Goal: Task Accomplishment & Management: Use online tool/utility

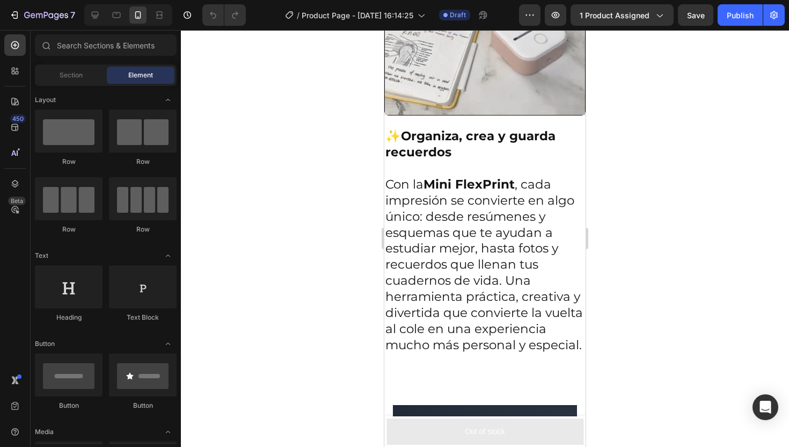
scroll to position [1399, 0]
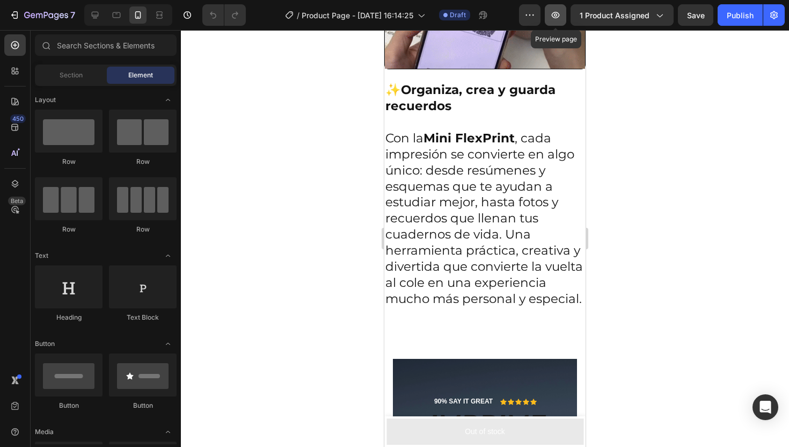
click at [563, 17] on button "button" at bounding box center [555, 14] width 21 height 21
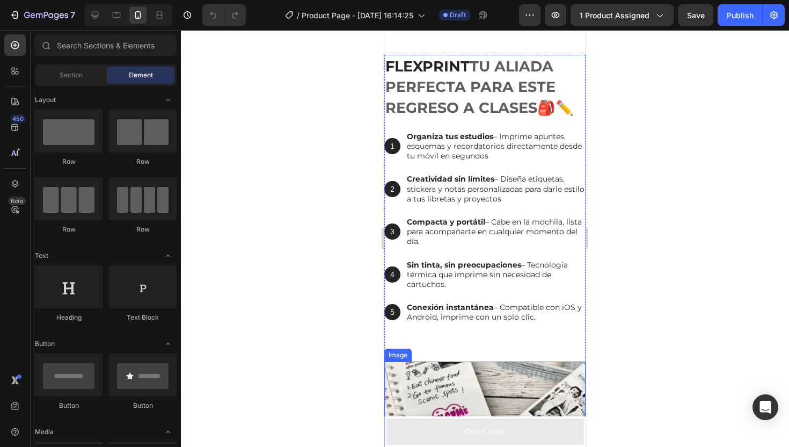
scroll to position [565, 0]
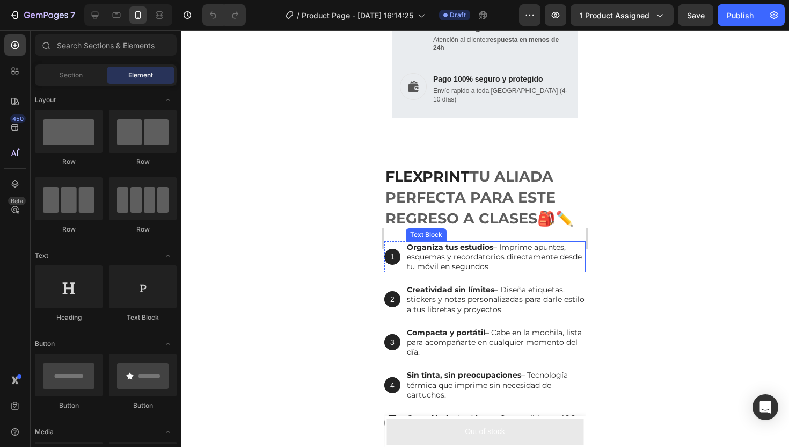
click at [514, 268] on p "Organiza tus estudios – Imprime apuntes, esquemas y recordatorios directamente …" at bounding box center [496, 257] width 178 height 30
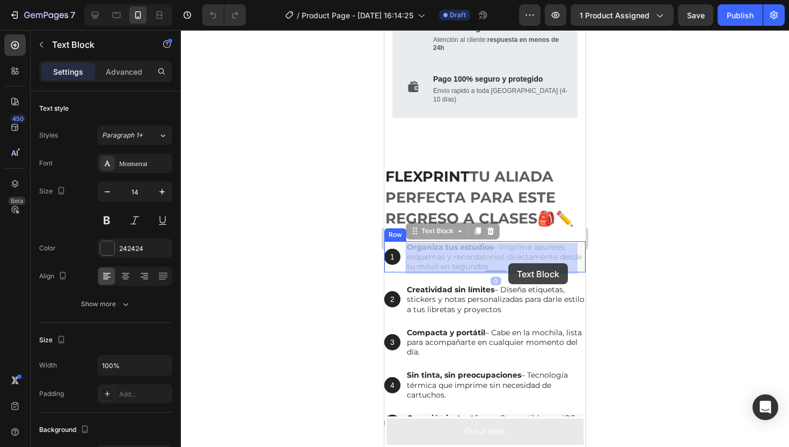
drag, startPoint x: 514, startPoint y: 268, endPoint x: 508, endPoint y: 263, distance: 7.6
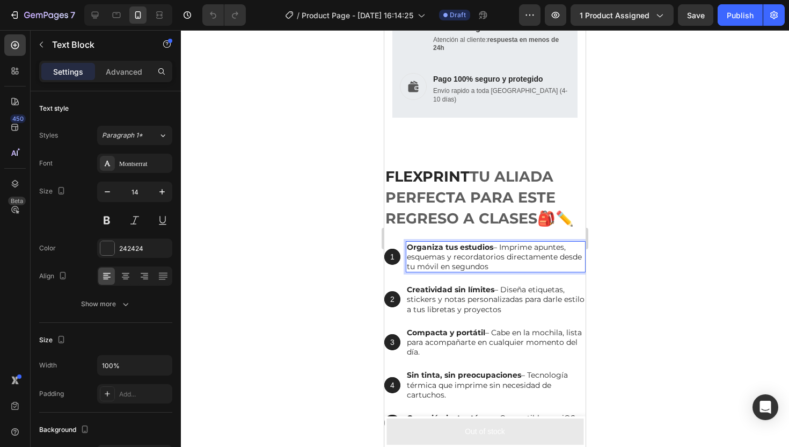
click at [516, 267] on p "Organiza tus estudios – Imprime apuntes, esquemas y recordatorios directamente …" at bounding box center [496, 257] width 178 height 30
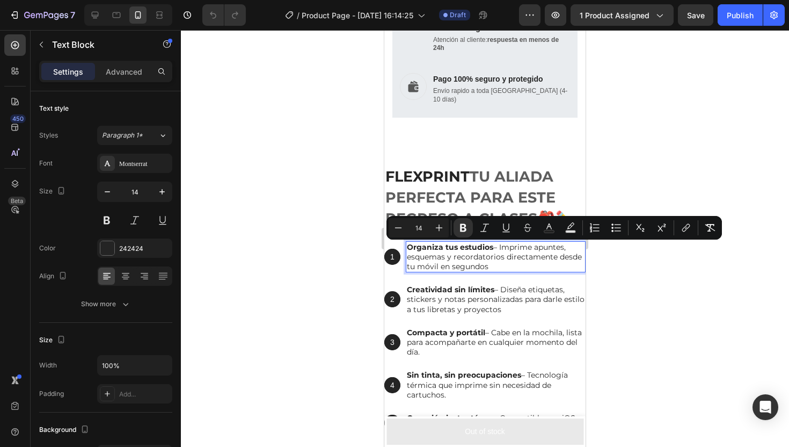
copy p "Organiza tus estudios – Imprime apuntes, esquemas y recordatorios directamente …"
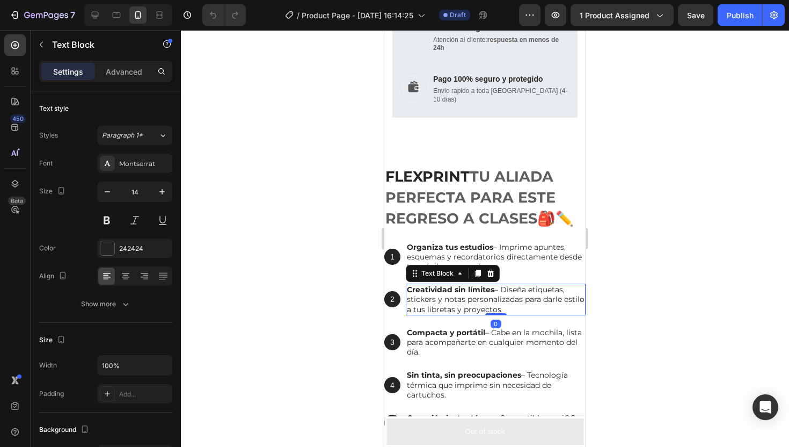
click at [516, 312] on p "Creatividad sin límites – Diseña etiquetas, stickers y notas personalizadas par…" at bounding box center [496, 299] width 178 height 30
click at [528, 310] on p "Creatividad sin límites – Diseña etiquetas, stickers y notas personalizadas par…" at bounding box center [496, 299] width 178 height 30
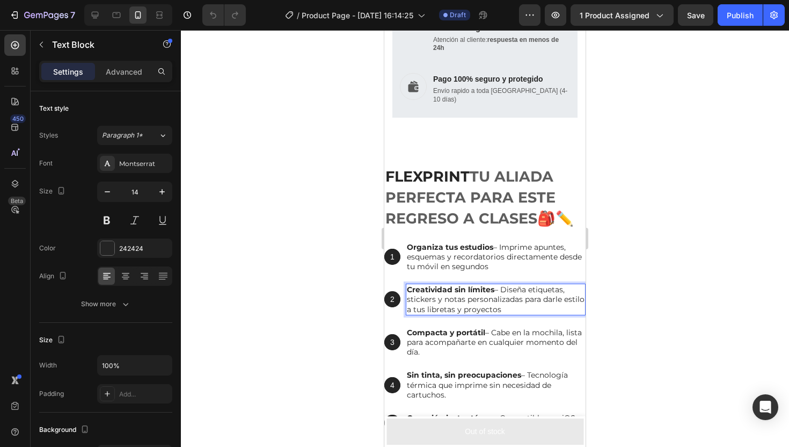
click at [528, 310] on p "Creatividad sin límites – Diseña etiquetas, stickers y notas personalizadas par…" at bounding box center [496, 299] width 178 height 30
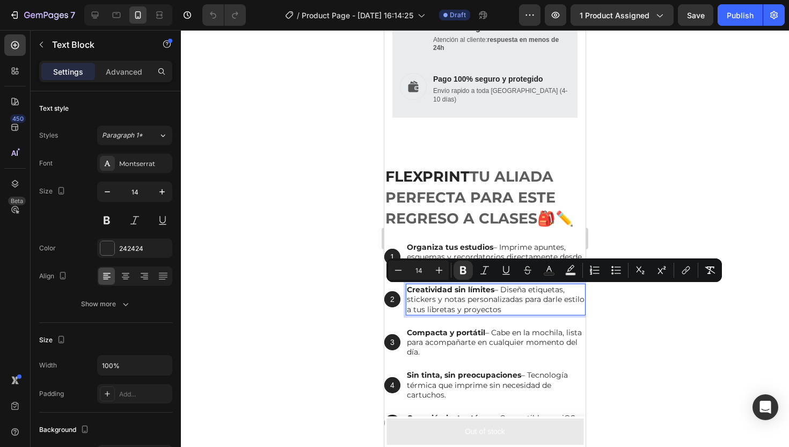
copy p "Creatividad sin límites – Diseña etiquetas, stickers y notas personalizadas par…"
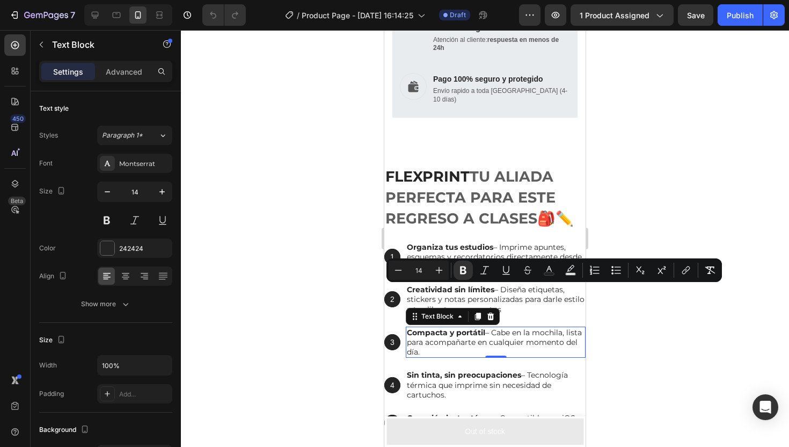
click at [519, 341] on p "Compacta y portátil – Cabe en la mochila, lista para acompañarte en cualquier m…" at bounding box center [496, 342] width 178 height 30
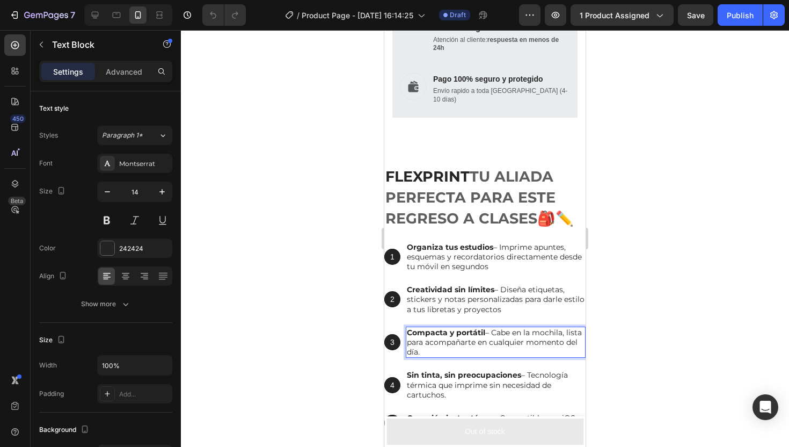
click at [473, 353] on p "Compacta y portátil – Cabe en la mochila, lista para acompañarte en cualquier m…" at bounding box center [496, 342] width 178 height 30
click at [472, 353] on p "Compacta y portátil – Cabe en la mochila, lista para acompañarte en cualquier m…" at bounding box center [496, 342] width 178 height 30
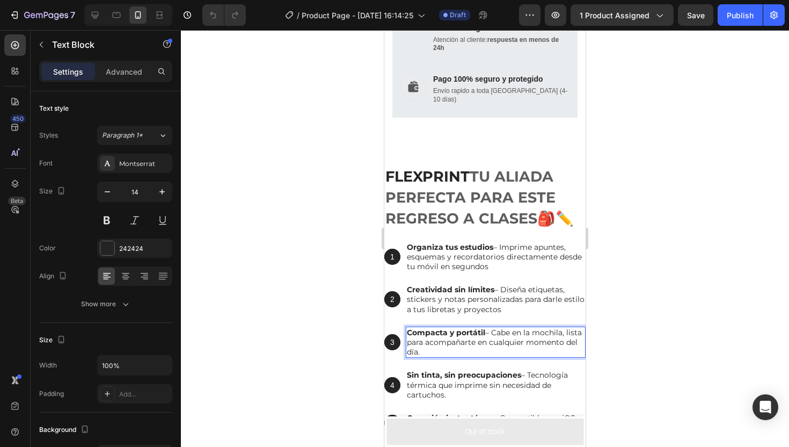
click at [472, 353] on p "Compacta y portátil – Cabe en la mochila, lista para acompañarte en cualquier m…" at bounding box center [496, 342] width 178 height 30
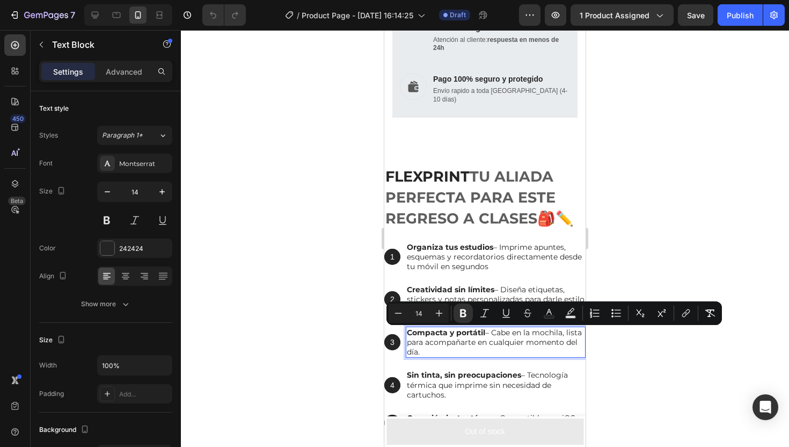
copy p "Compacta y portátil – Cabe en la mochila, lista para acompañarte en cualquier m…"
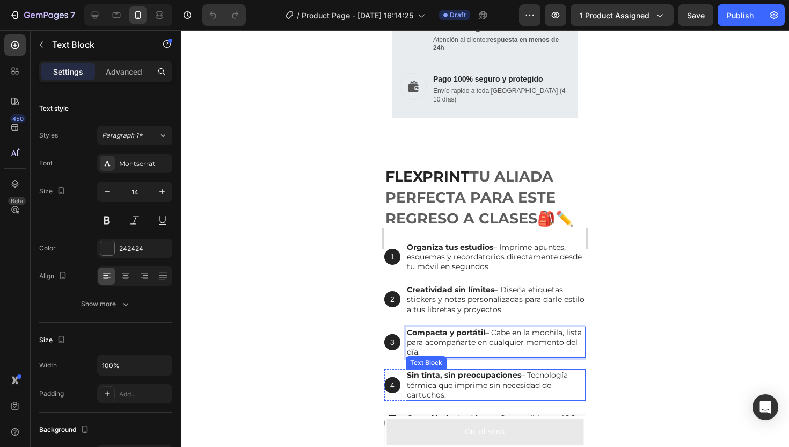
click at [500, 389] on p "Sin tinta, sin preocupaciones – Tecnología térmica que imprime sin necesidad de…" at bounding box center [496, 385] width 178 height 30
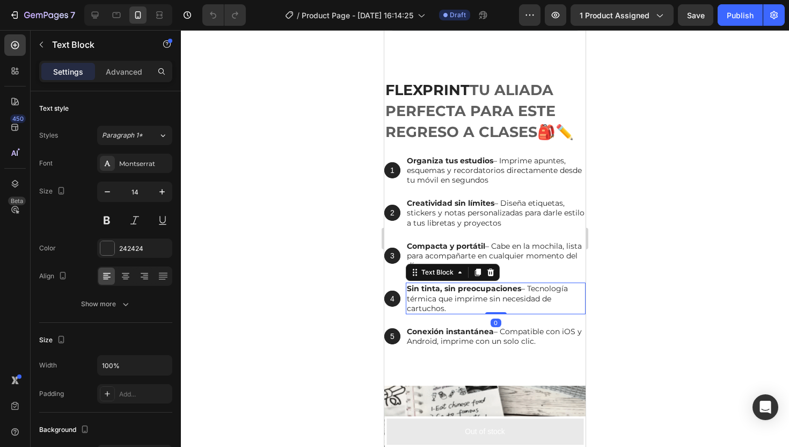
scroll to position [653, 0]
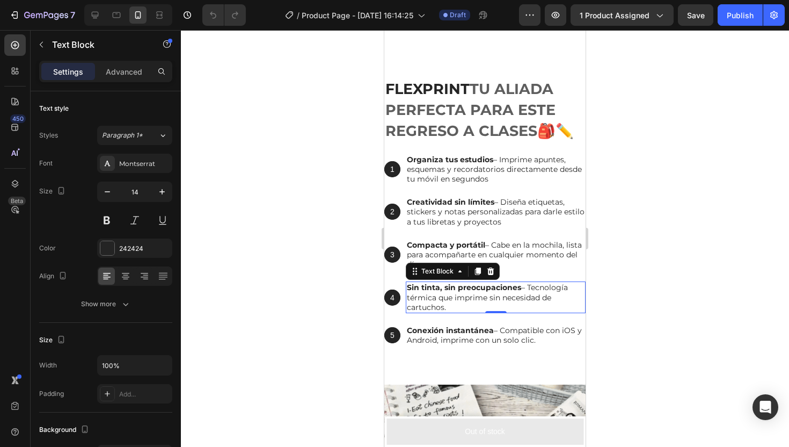
click at [443, 308] on p "Sin tinta, sin preocupaciones – Tecnología térmica que imprime sin necesidad de…" at bounding box center [496, 297] width 178 height 30
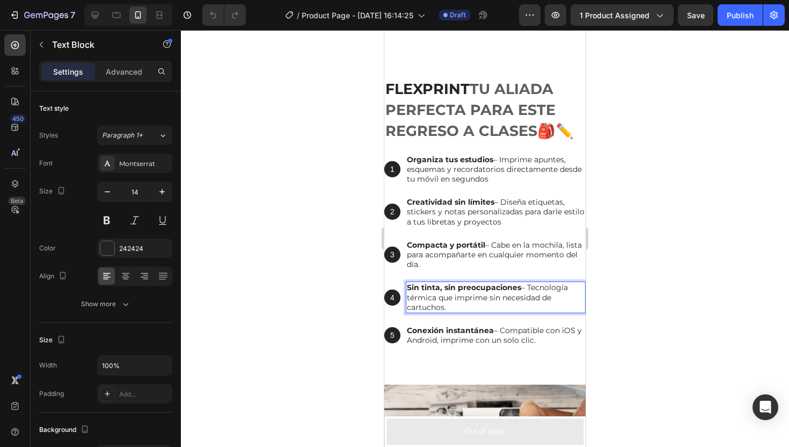
click at [443, 308] on p "Sin tinta, sin preocupaciones – Tecnología térmica que imprime sin necesidad de…" at bounding box center [496, 297] width 178 height 30
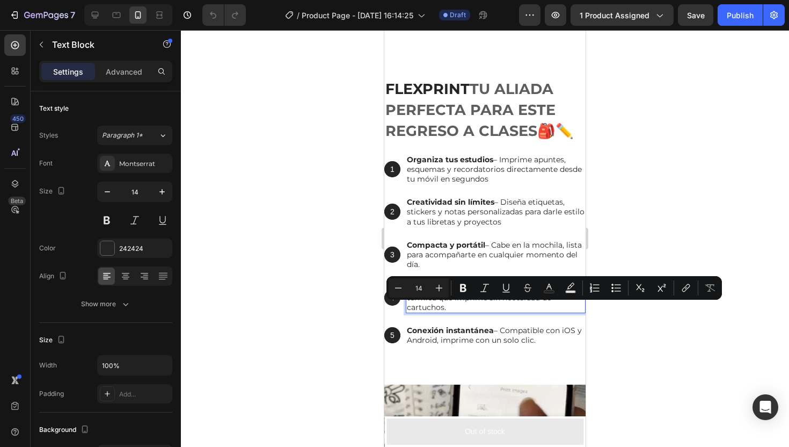
click at [449, 308] on p "Sin tinta, sin preocupaciones – Tecnología térmica que imprime sin necesidad de…" at bounding box center [496, 297] width 178 height 30
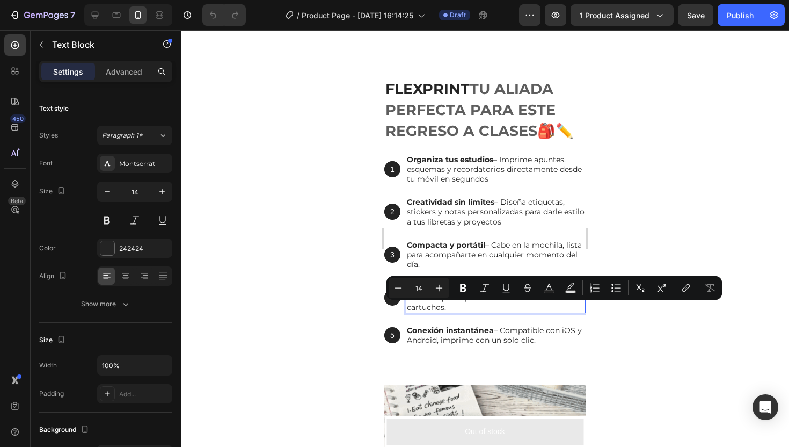
click at [449, 308] on p "Sin tinta, sin preocupaciones – Tecnología térmica que imprime sin necesidad de…" at bounding box center [496, 297] width 178 height 30
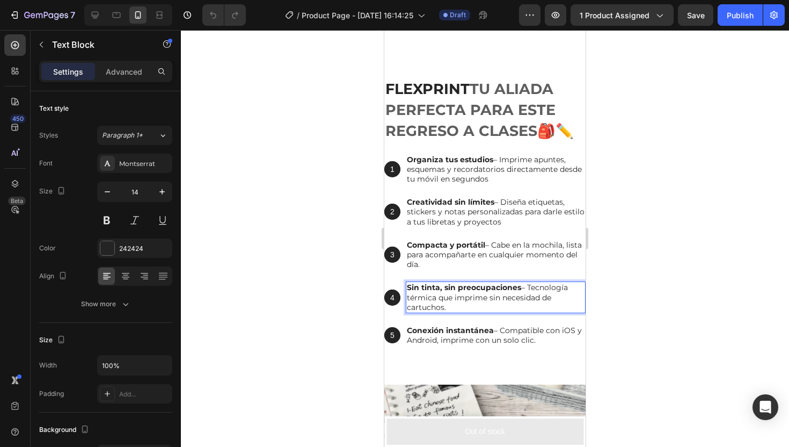
click at [449, 308] on p "Sin tinta, sin preocupaciones – Tecnología térmica que imprime sin necesidad de…" at bounding box center [496, 297] width 178 height 30
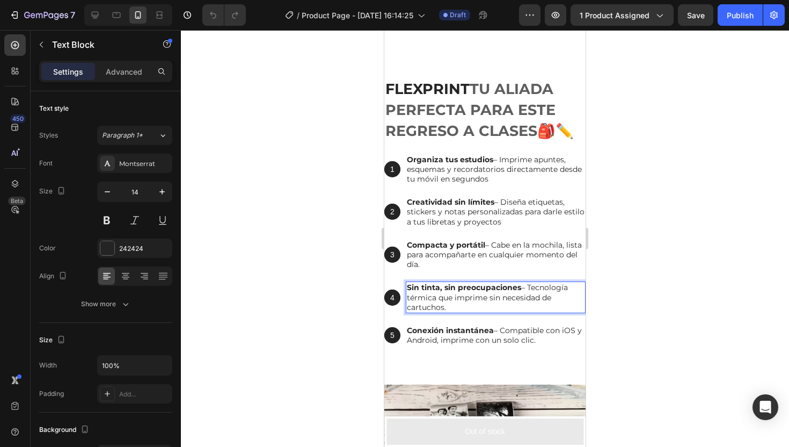
click at [449, 308] on p "Sin tinta, sin preocupaciones – Tecnología térmica que imprime sin necesidad de…" at bounding box center [496, 297] width 178 height 30
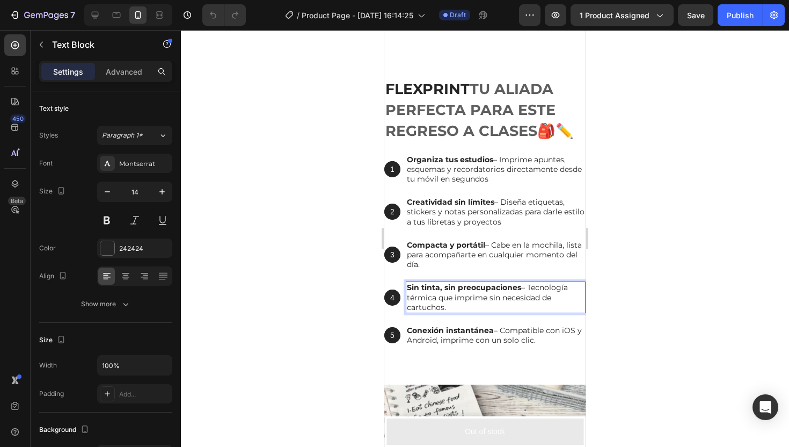
click at [449, 308] on p "Sin tinta, sin preocupaciones – Tecnología térmica que imprime sin necesidad de…" at bounding box center [496, 297] width 178 height 30
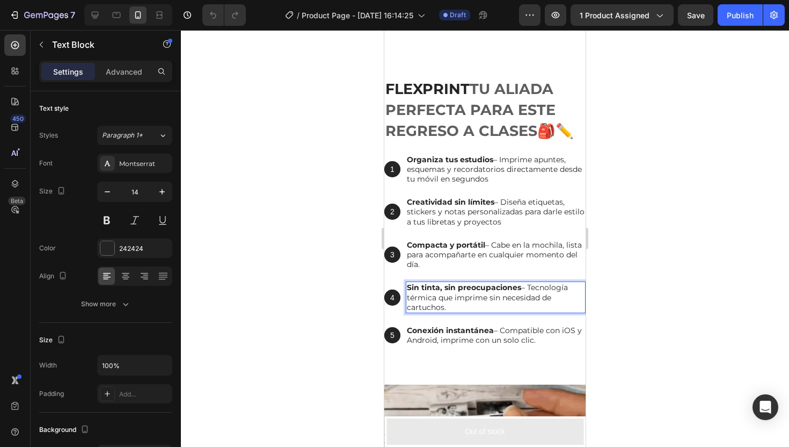
click at [443, 309] on p "Sin tinta, sin preocupaciones – Tecnología térmica que imprime sin necesidad de…" at bounding box center [496, 297] width 178 height 30
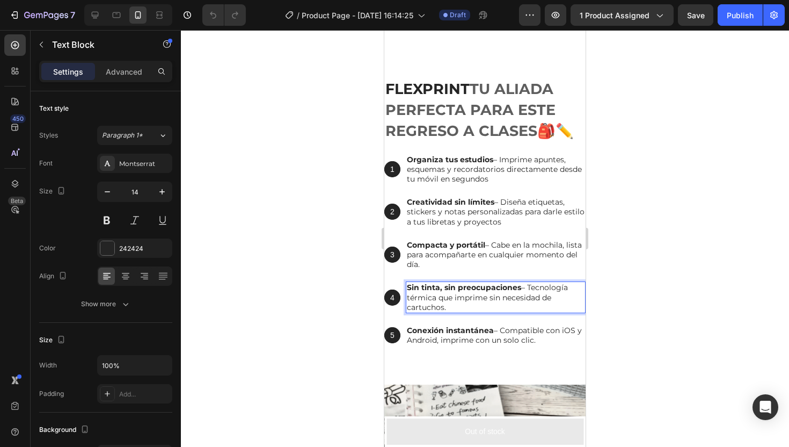
click at [443, 309] on p "Sin tinta, sin preocupaciones – Tecnología térmica que imprime sin necesidad de…" at bounding box center [496, 297] width 178 height 30
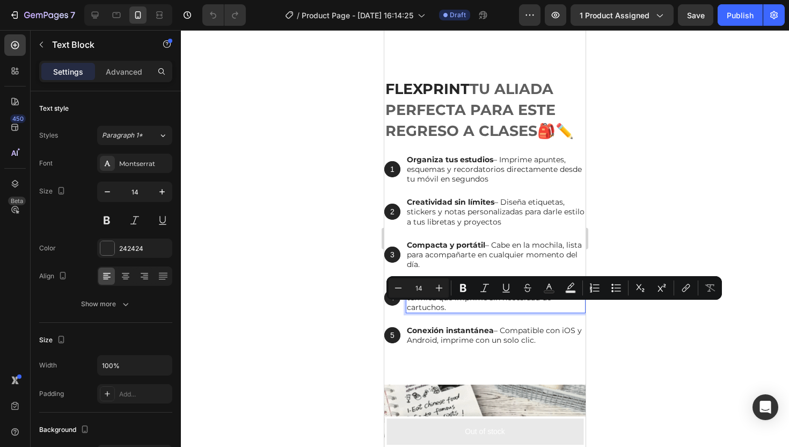
click at [443, 309] on p "Sin tinta, sin preocupaciones – Tecnología térmica que imprime sin necesidad de…" at bounding box center [496, 297] width 178 height 30
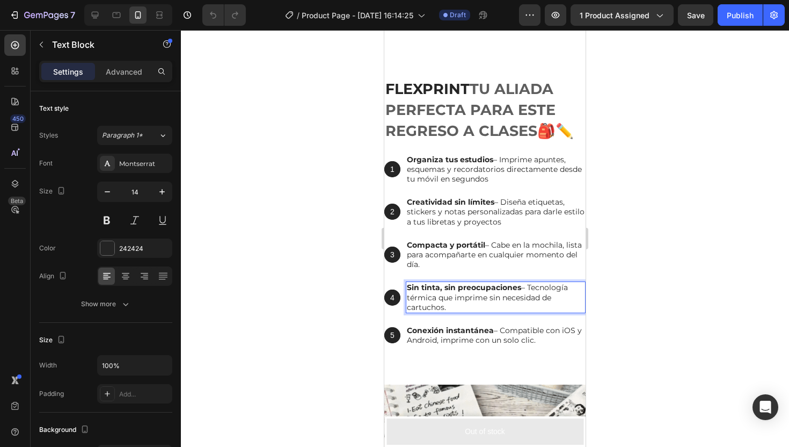
click at [443, 309] on p "Sin tinta, sin preocupaciones – Tecnología térmica que imprime sin necesidad de…" at bounding box center [496, 297] width 178 height 30
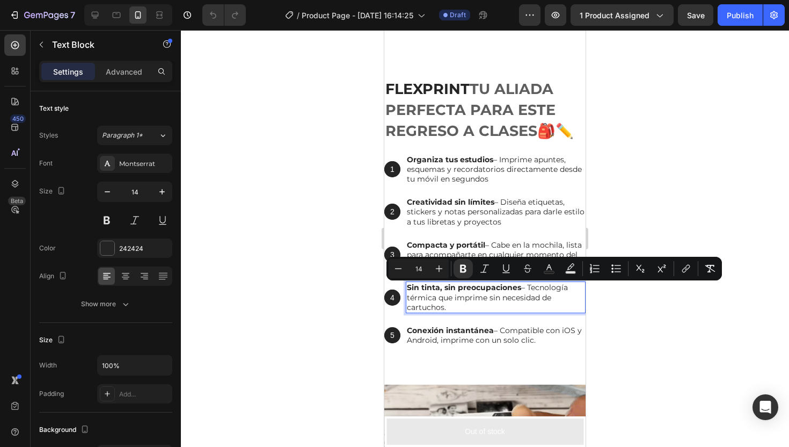
copy p "Sin tinta, sin preocupaciones – Tecnología térmica que imprime sin necesidad de…"
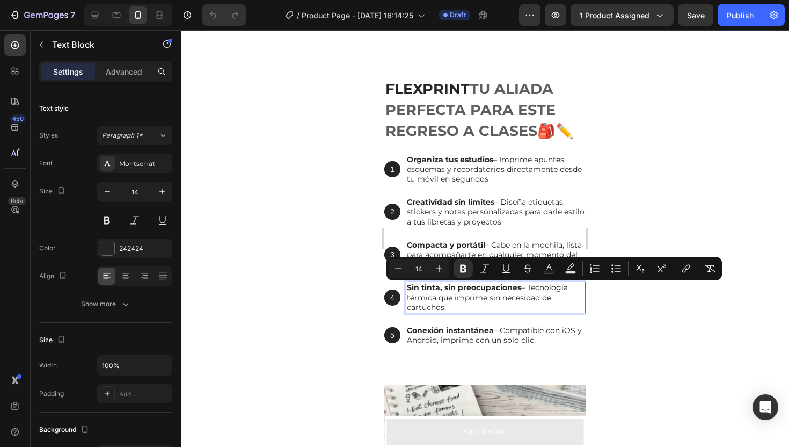
click at [297, 280] on div at bounding box center [485, 238] width 608 height 417
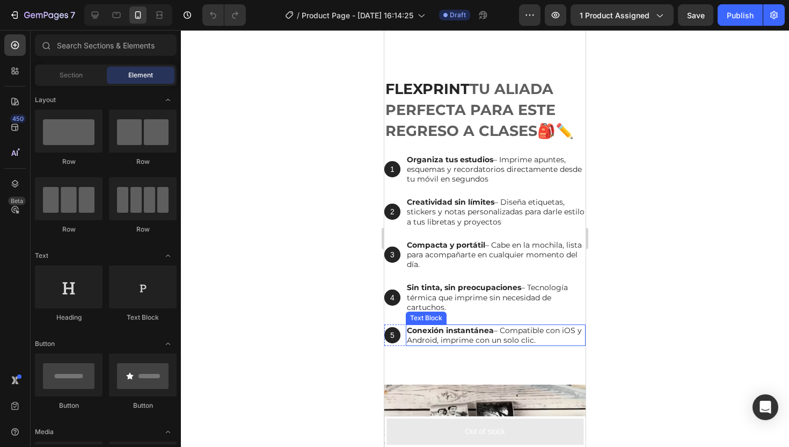
click at [510, 345] on p "Conexión instantánea – Compatible con iOS y Android, imprime con un solo clic." at bounding box center [496, 334] width 178 height 19
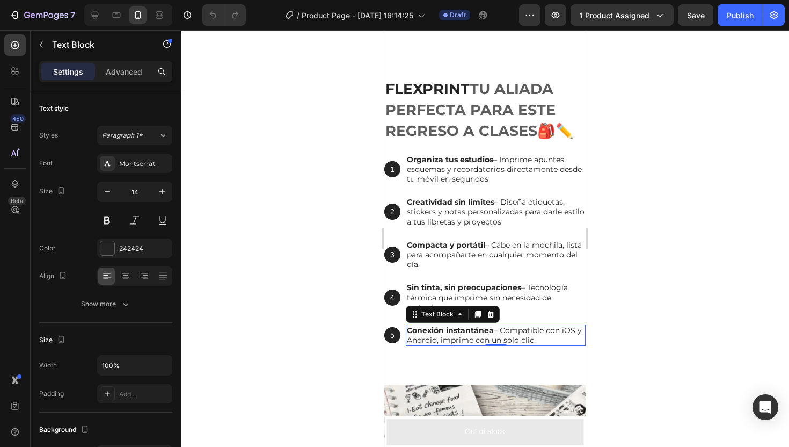
click at [550, 343] on p "Conexión instantánea – Compatible con iOS y Android, imprime con un solo clic." at bounding box center [496, 334] width 178 height 19
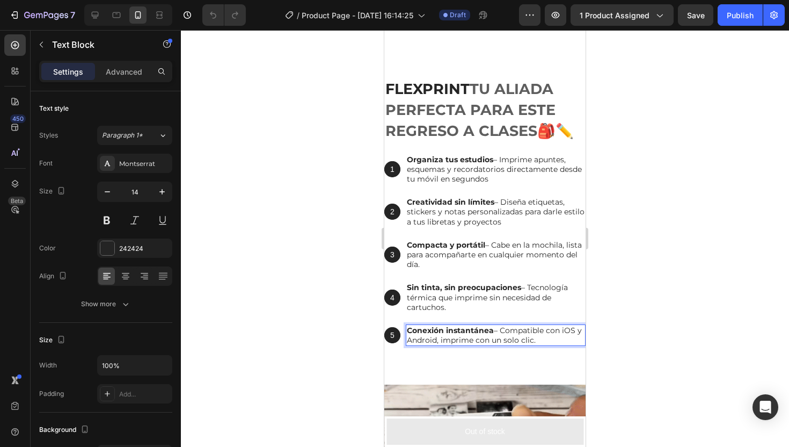
click at [550, 343] on p "Conexión instantánea – Compatible con iOS y Android, imprime con un solo clic." at bounding box center [496, 334] width 178 height 19
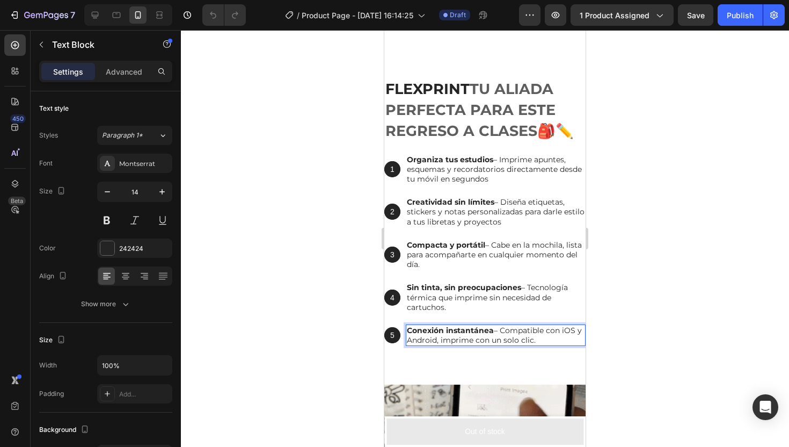
click at [550, 343] on p "Conexión instantánea – Compatible con iOS y Android, imprime con un solo clic." at bounding box center [496, 334] width 178 height 19
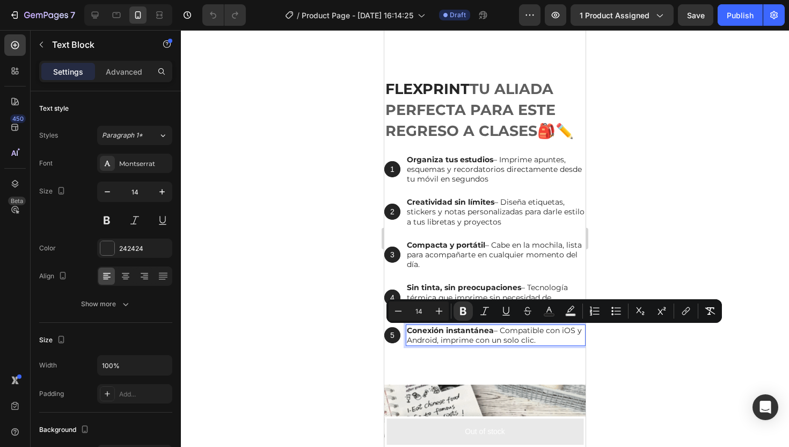
copy p "Conexión instantánea – Compatible con iOS y Android, imprime con un solo clic."
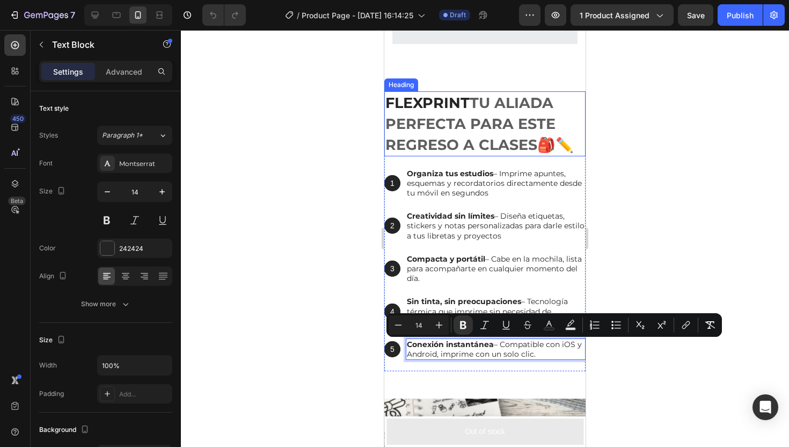
scroll to position [638, 0]
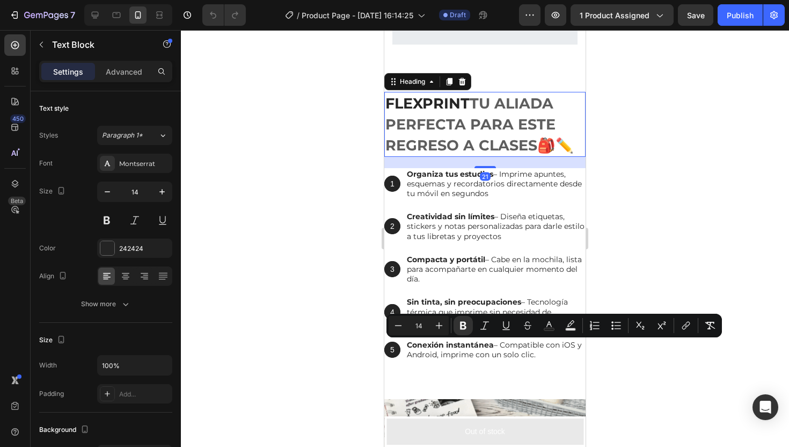
click at [565, 143] on strong "🎒✏️" at bounding box center [555, 145] width 36 height 18
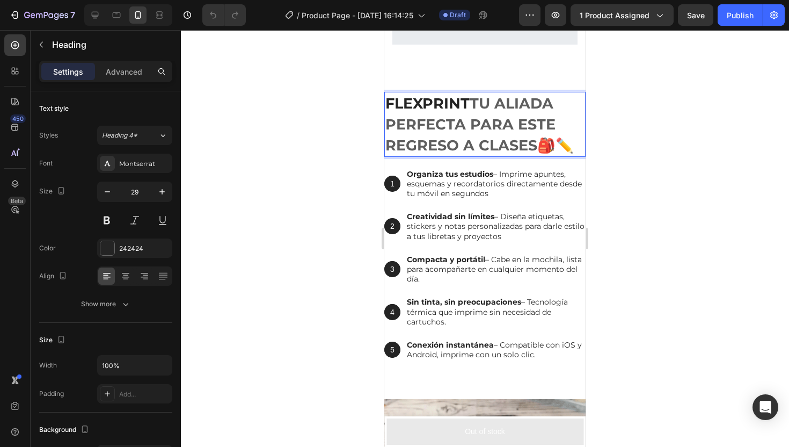
click at [565, 143] on strong "🎒✏️" at bounding box center [555, 145] width 36 height 18
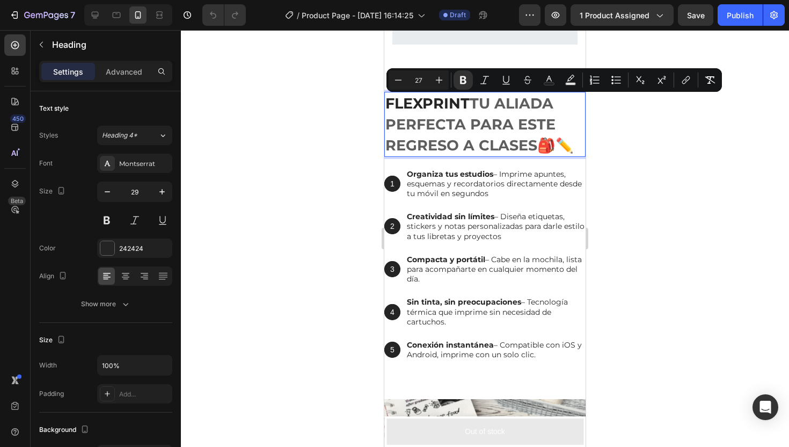
copy p "FlexPrint Tu aliada perfecta para este regreso a clases 🎒✏️"
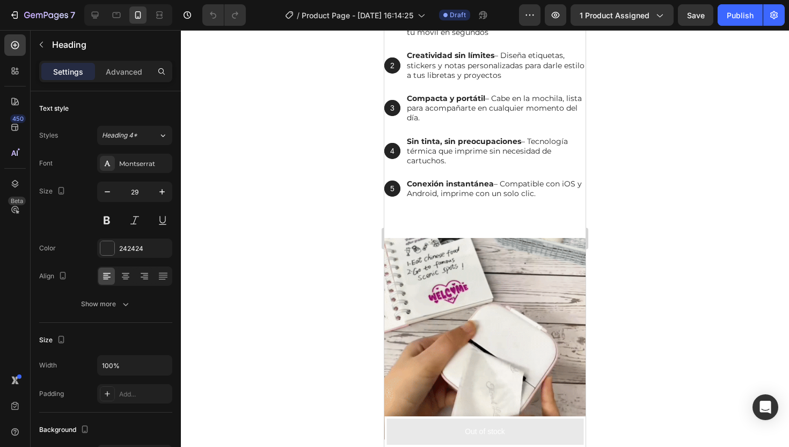
click at [339, 251] on div at bounding box center [485, 238] width 608 height 417
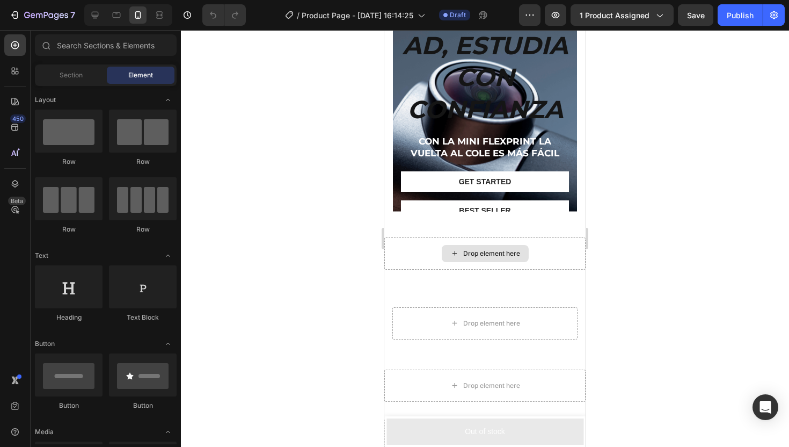
scroll to position [1913, 0]
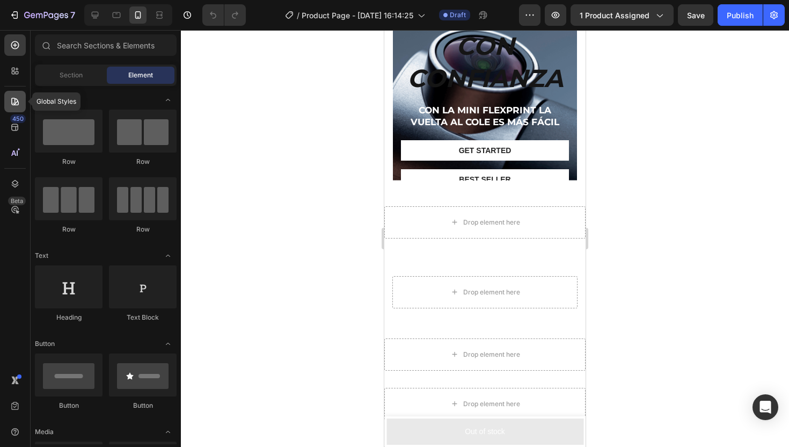
click at [18, 106] on icon at bounding box center [15, 101] width 11 height 11
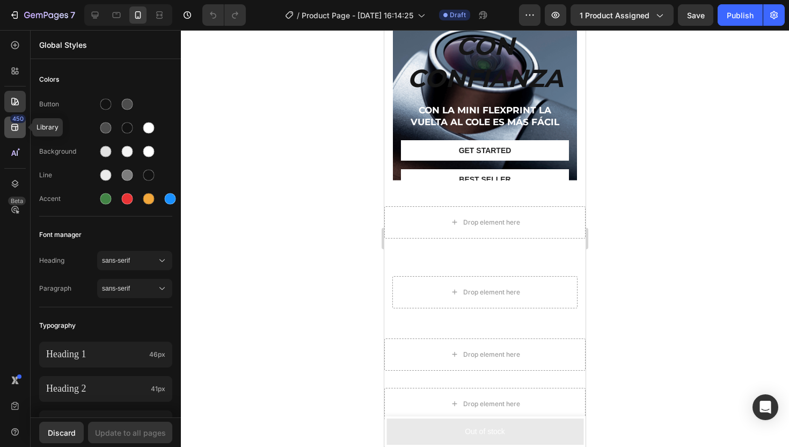
click at [16, 129] on icon at bounding box center [14, 127] width 7 height 7
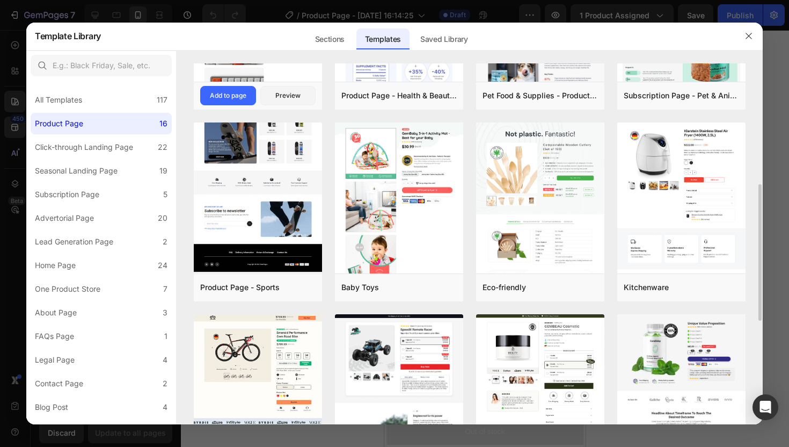
scroll to position [331, 0]
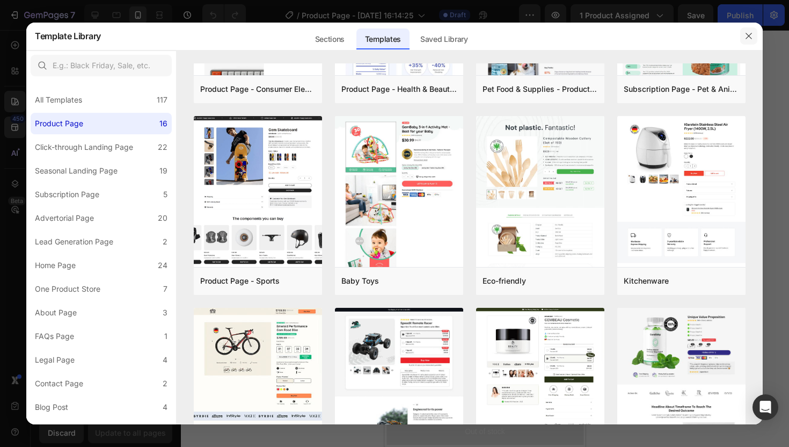
click at [750, 42] on button "button" at bounding box center [748, 35] width 17 height 17
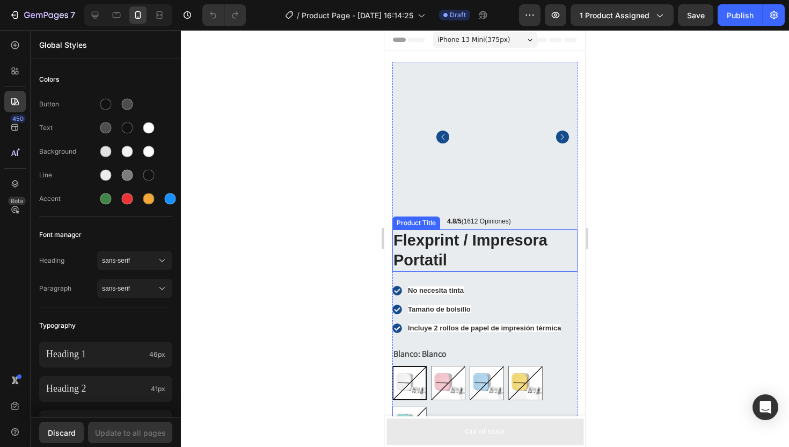
scroll to position [0, 0]
